Goal: Find specific page/section: Find specific page/section

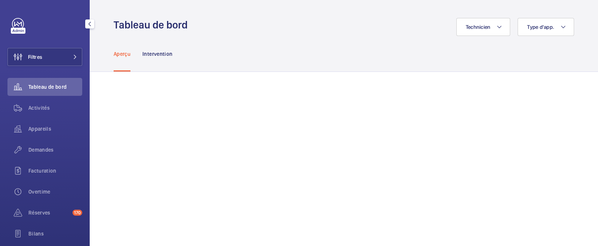
click at [15, 25] on link at bounding box center [18, 24] width 12 height 12
click at [560, 27] on button "Type d'app." at bounding box center [546, 27] width 56 height 18
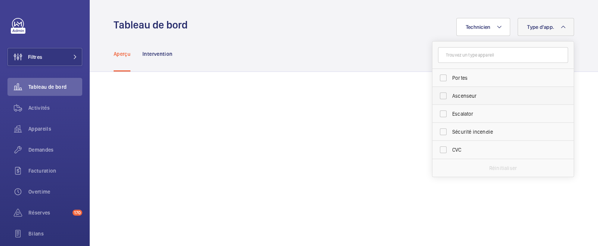
click at [437, 95] on label "Ascenseur" at bounding box center [498, 96] width 130 height 18
click at [437, 95] on input "Ascenseur" at bounding box center [443, 95] width 15 height 15
checkbox input "true"
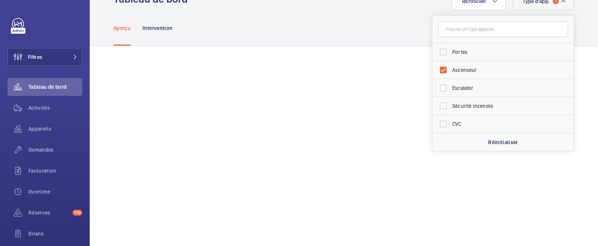
scroll to position [9, 0]
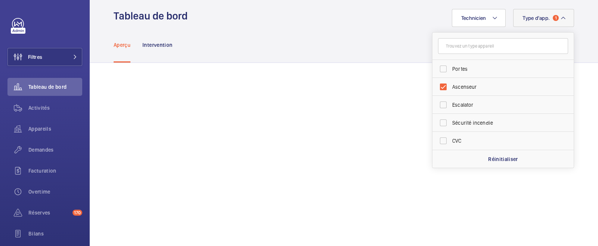
click at [560, 20] on button "Type d'app. 1" at bounding box center [543, 18] width 61 height 18
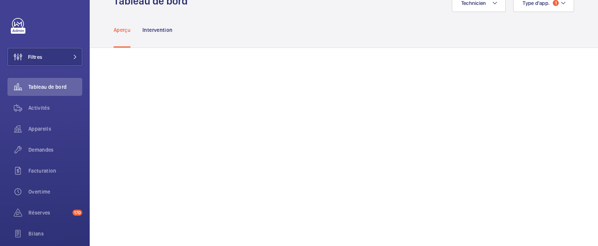
scroll to position [24, 0]
click at [44, 151] on span "Demandes" at bounding box center [55, 149] width 54 height 7
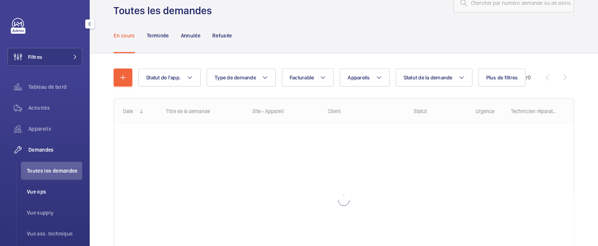
click at [34, 191] on span "Vue ops" at bounding box center [54, 191] width 55 height 7
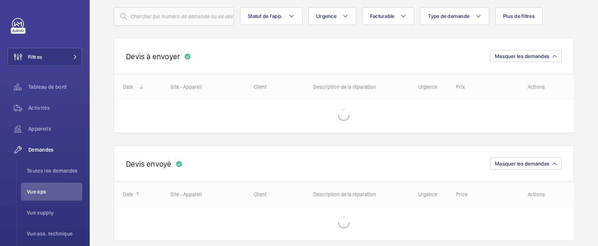
scroll to position [93, 0]
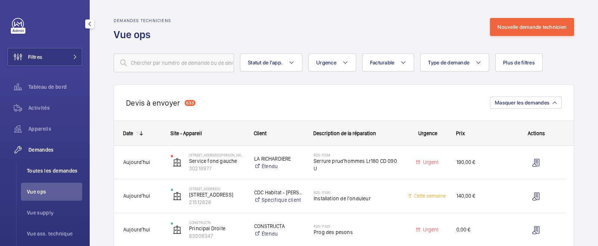
click at [49, 167] on span "Toutes les demandes" at bounding box center [54, 170] width 55 height 7
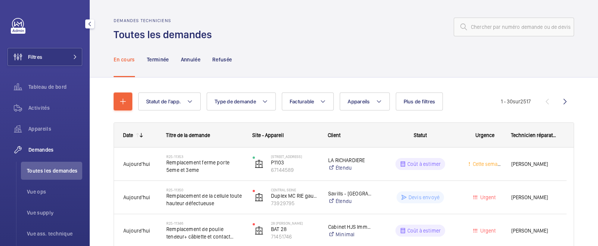
click at [17, 27] on link at bounding box center [18, 24] width 12 height 12
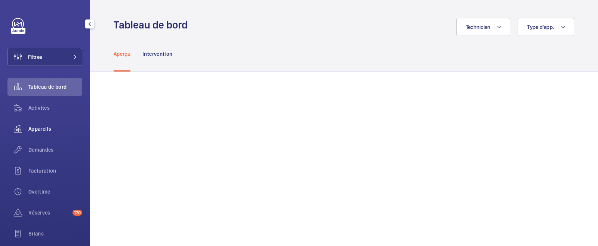
click at [37, 127] on span "Appareils" at bounding box center [55, 128] width 54 height 7
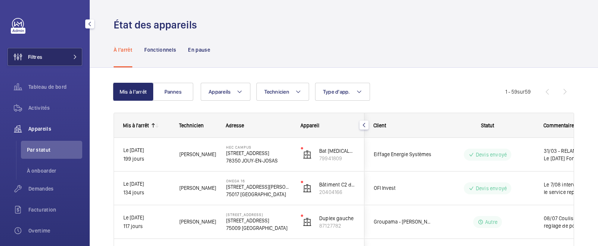
click at [50, 56] on button "Filtres" at bounding box center [44, 57] width 75 height 18
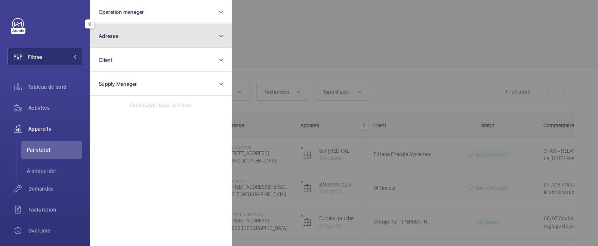
click at [135, 32] on button "Adresse" at bounding box center [161, 36] width 142 height 24
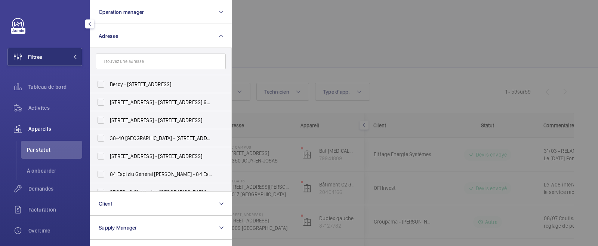
click at [114, 61] on input "text" at bounding box center [161, 61] width 130 height 16
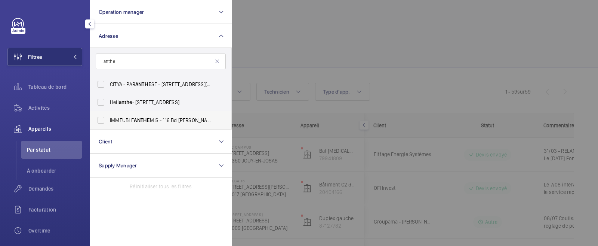
type input "anthe"
click at [102, 122] on label "IMMEUBLE ANTHE MIS - [STREET_ADDRESS][PERSON_NAME]" at bounding box center [155, 120] width 130 height 18
click at [102, 122] on input "IMMEUBLE ANTHE MIS - [STREET_ADDRESS][PERSON_NAME]" at bounding box center [100, 120] width 15 height 15
checkbox input "true"
click at [355, 44] on div at bounding box center [531, 123] width 598 height 246
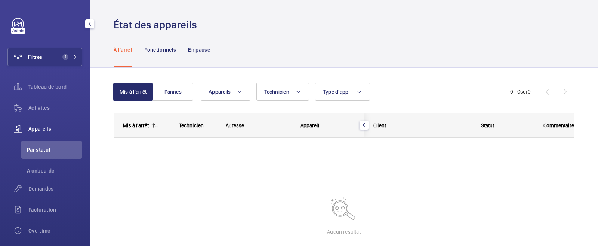
scroll to position [46, 0]
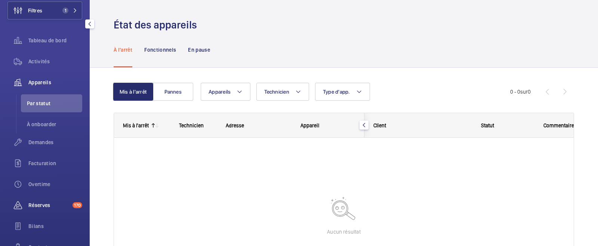
click at [39, 203] on span "Réserves" at bounding box center [48, 204] width 41 height 7
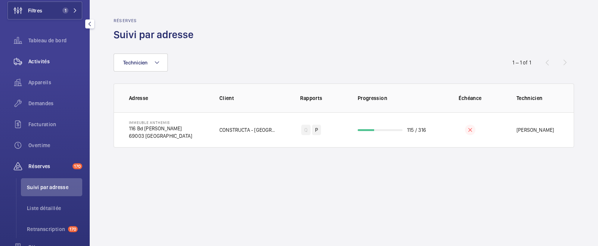
click at [37, 58] on span "Activités" at bounding box center [55, 61] width 54 height 7
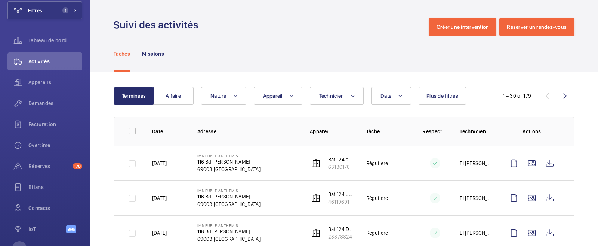
drag, startPoint x: 150, startPoint y: 164, endPoint x: 179, endPoint y: 162, distance: 29.2
click at [179, 162] on td "[DATE]" at bounding box center [162, 162] width 45 height 35
click at [169, 87] on button "À faire" at bounding box center [173, 96] width 40 height 18
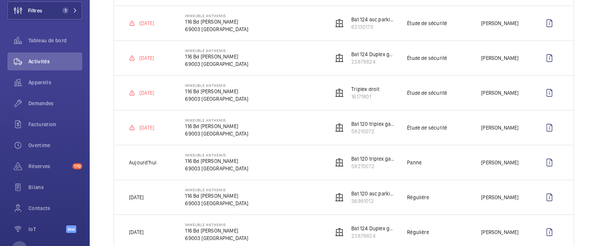
scroll to position [280, 0]
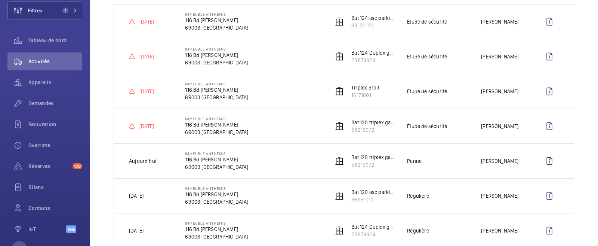
drag, startPoint x: 125, startPoint y: 157, endPoint x: 513, endPoint y: 162, distance: 387.4
click at [0, 0] on tr "[DATE] IMMEUBLE ANTHEMIS 116 Bd [PERSON_NAME] 69003 LYON Bat 120 triplex gauche…" at bounding box center [0, 0] width 0 height 0
click at [232, 169] on td "IMMEUBLE ANTHEMIS [STREET_ADDRESS][PERSON_NAME]" at bounding box center [247, 160] width 148 height 35
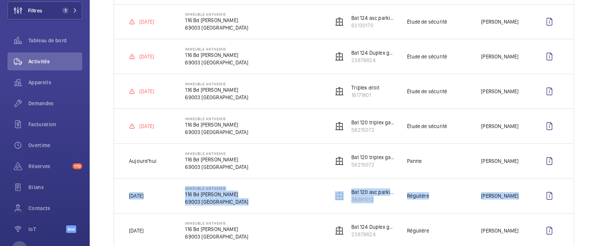
drag, startPoint x: 120, startPoint y: 198, endPoint x: 522, endPoint y: 198, distance: 401.9
click at [0, 0] on tr "[DATE] IMMEUBLE ANTHEMIS 116 Bd [PERSON_NAME] 69003 LYON Bat 120 asc parking 36…" at bounding box center [0, 0] width 0 height 0
click at [134, 196] on p "[DATE]" at bounding box center [136, 195] width 15 height 7
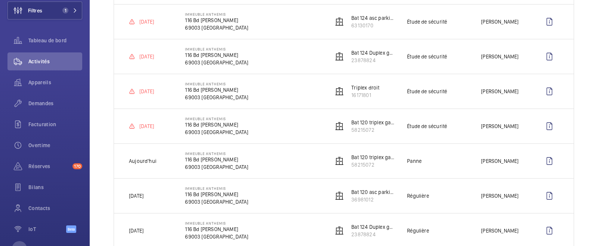
click at [135, 194] on p "[DATE]" at bounding box center [136, 195] width 15 height 7
click at [135, 192] on p "[DATE]" at bounding box center [136, 195] width 15 height 7
drag, startPoint x: 129, startPoint y: 194, endPoint x: 161, endPoint y: 194, distance: 32.2
click at [161, 194] on td "[DATE]" at bounding box center [143, 195] width 59 height 35
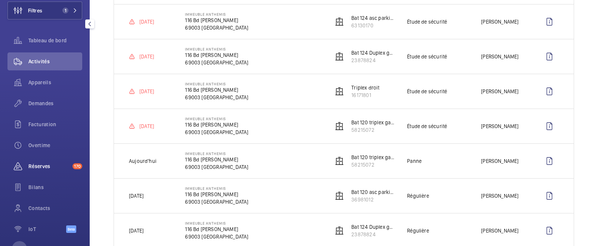
click at [40, 164] on span "Réserves" at bounding box center [48, 165] width 41 height 7
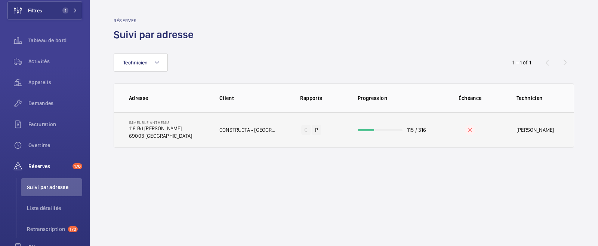
click at [184, 132] on p "69003 [GEOGRAPHIC_DATA]" at bounding box center [160, 135] width 63 height 7
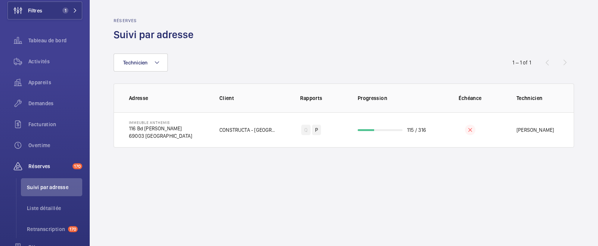
click at [273, 62] on div "Technicien" at bounding box center [299, 62] width 371 height 18
click at [310, 43] on div "Technicien 1 – 1 of 1 Adresse Client Rapports Progression Échéance Technicien I…" at bounding box center [344, 94] width 461 height 106
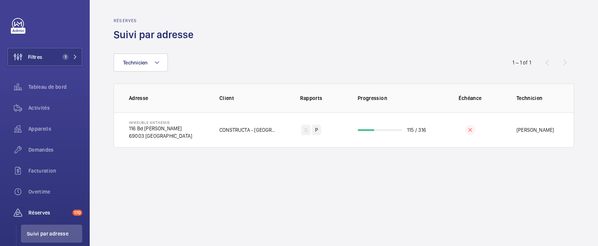
click at [329, 44] on div "Technicien 1 – 1 of 1 Adresse Client Rapports Progression Échéance Technicien I…" at bounding box center [344, 94] width 461 height 106
click at [19, 25] on link at bounding box center [18, 24] width 12 height 12
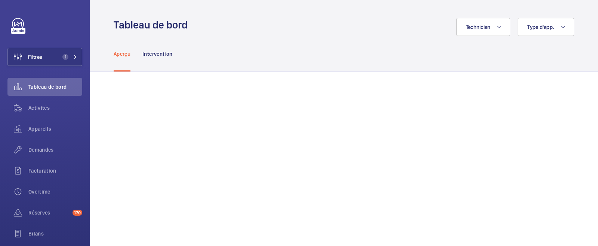
click at [226, 35] on div "Technicien Type d'app." at bounding box center [383, 27] width 382 height 18
